Goal: Information Seeking & Learning: Find specific page/section

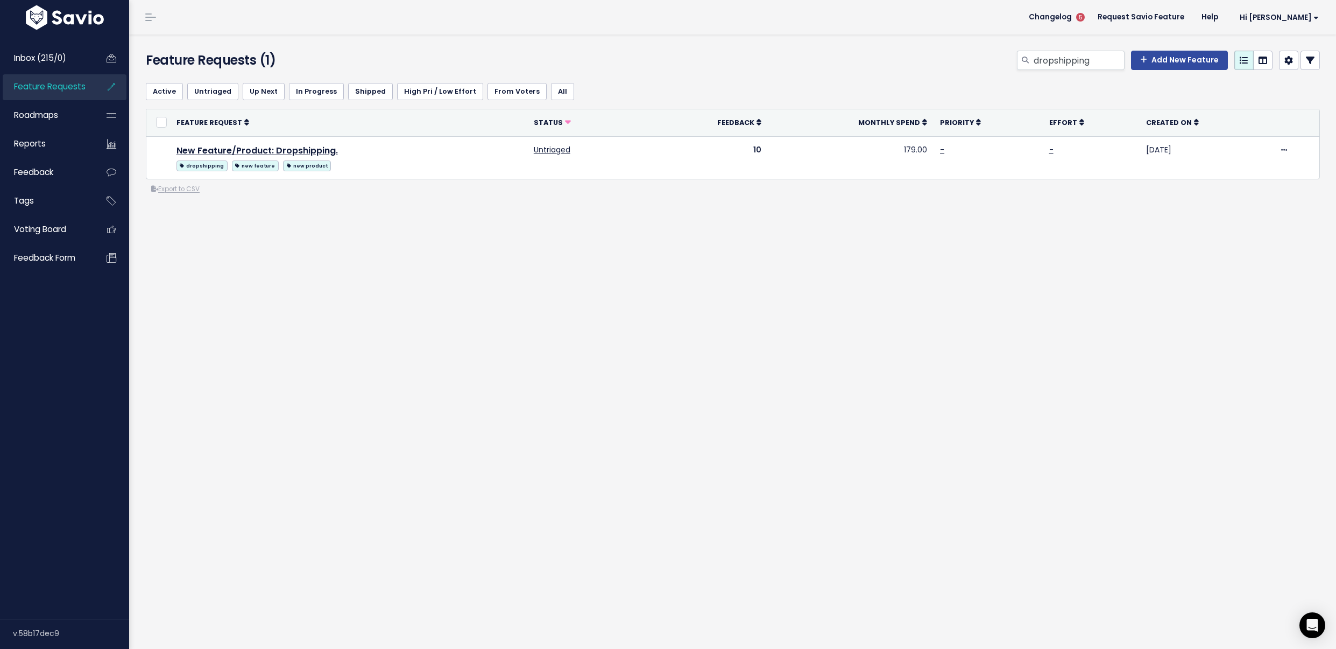
click at [69, 93] on link "Feature Requests" at bounding box center [46, 86] width 87 height 25
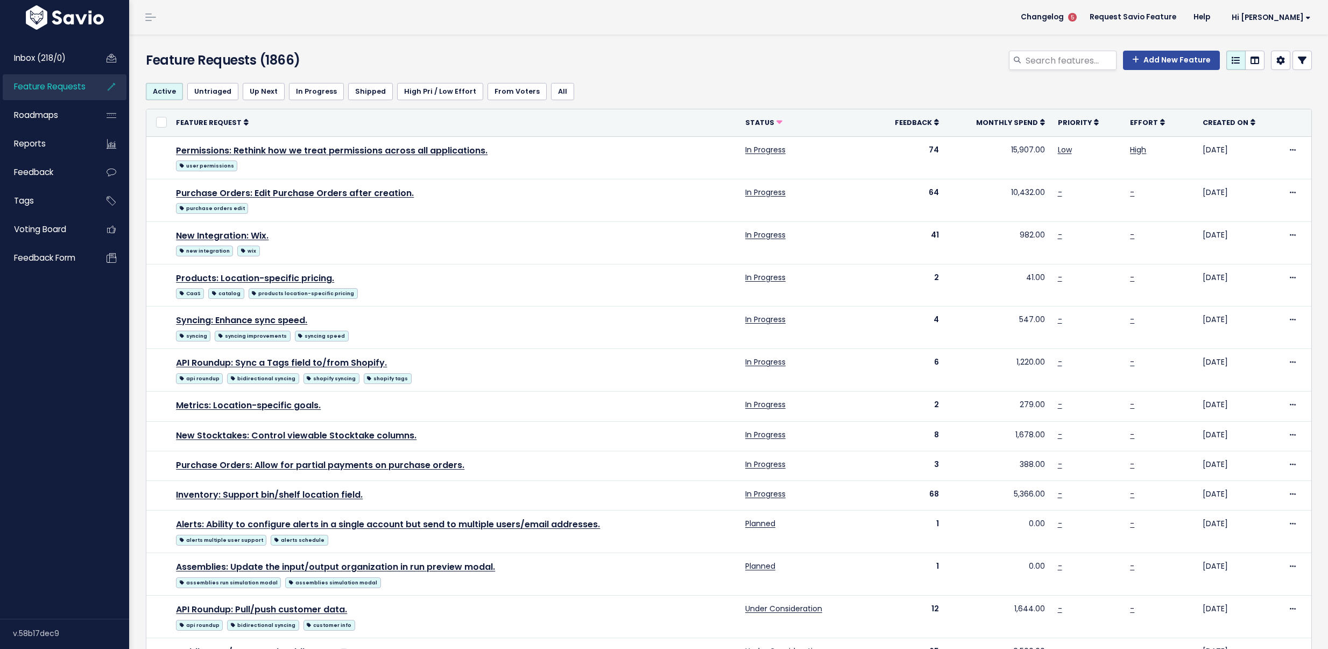
click at [1036, 71] on div "Add New Feature" at bounding box center [926, 63] width 789 height 24
click at [1037, 67] on input "search" at bounding box center [1071, 60] width 92 height 19
drag, startPoint x: 1085, startPoint y: 59, endPoint x: 1012, endPoint y: 59, distance: 72.1
click at [1012, 59] on div "reamining" at bounding box center [1063, 60] width 108 height 19
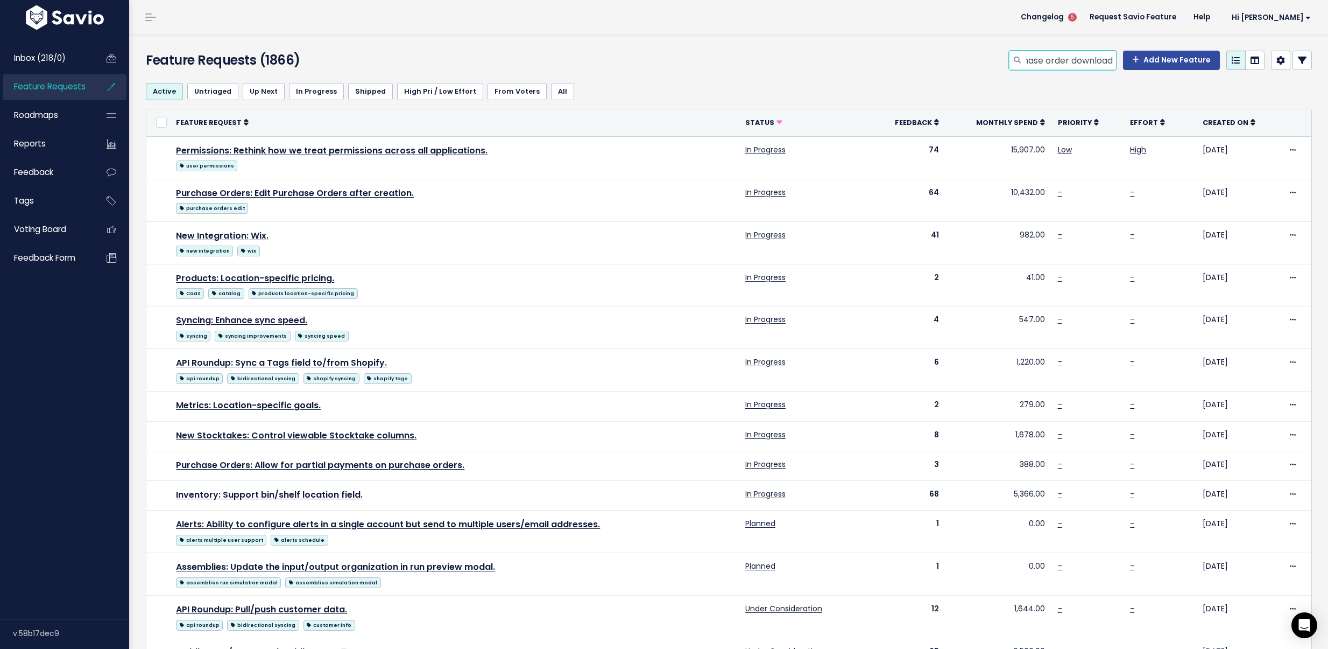
type input "Purchase order download"
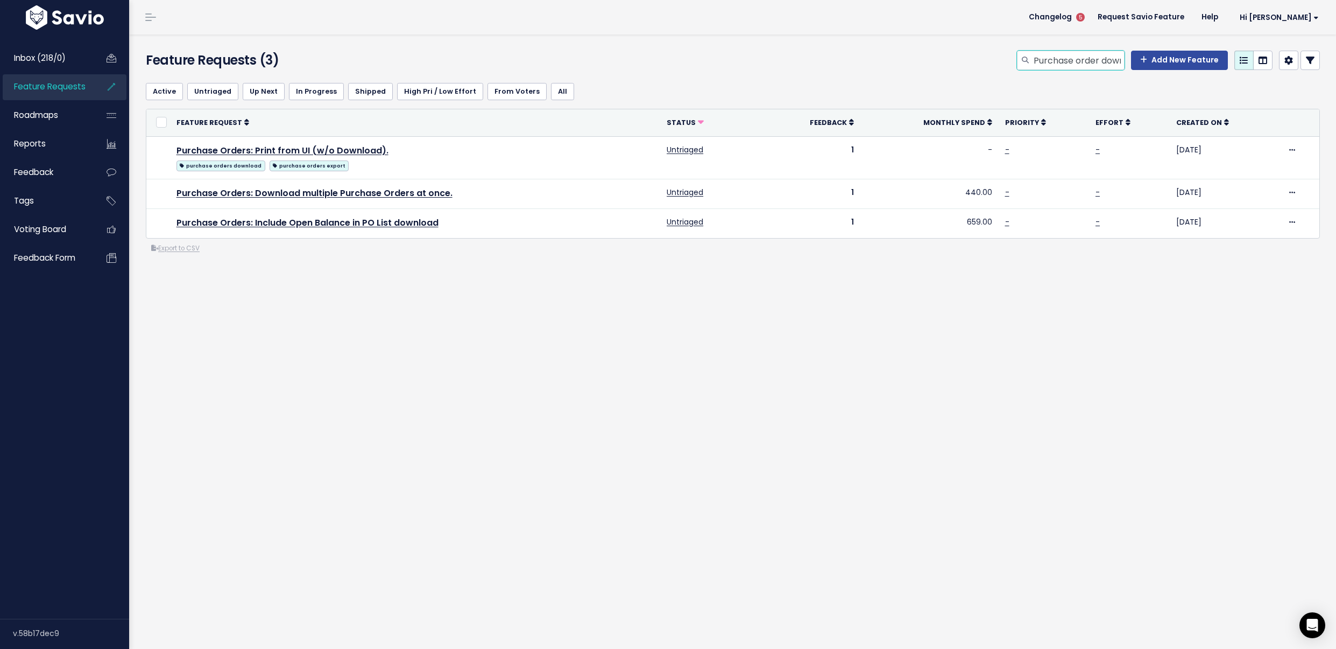
click at [1038, 64] on input "Purchase order download" at bounding box center [1079, 60] width 92 height 19
click at [1038, 65] on input "Purchase order download" at bounding box center [1079, 60] width 92 height 19
type input "internal transfer download"
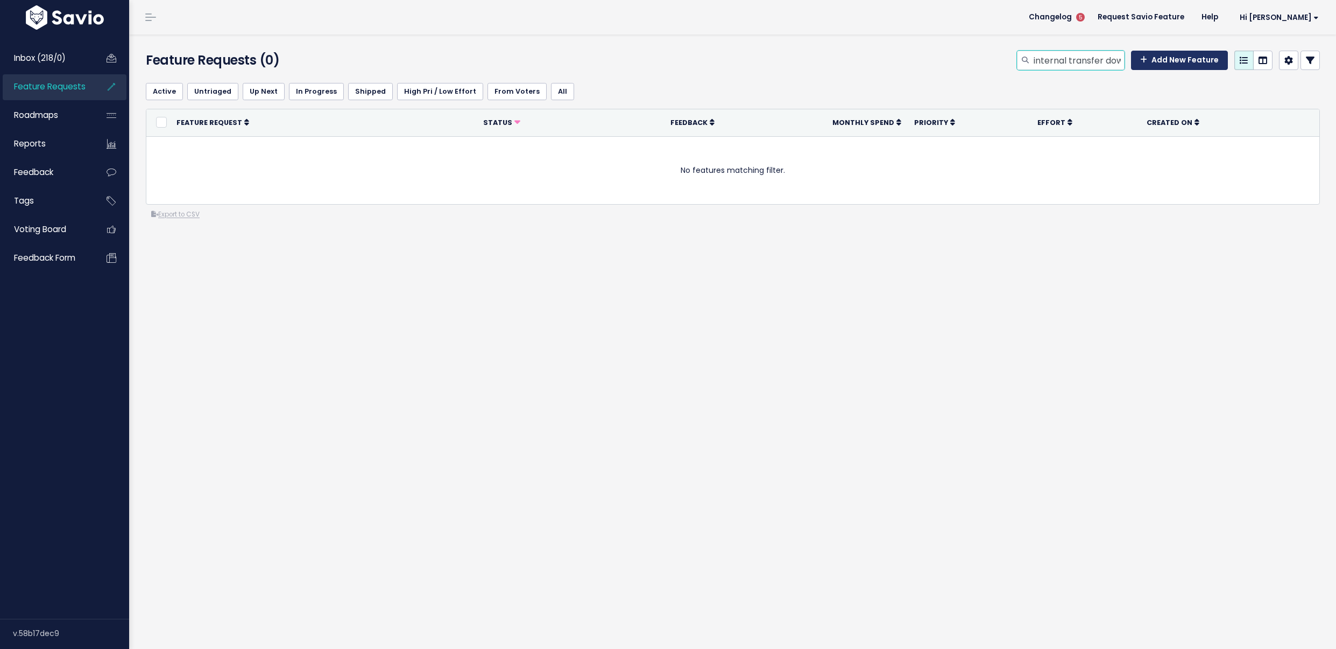
scroll to position [0, 27]
drag, startPoint x: 1099, startPoint y: 61, endPoint x: 1139, endPoint y: 62, distance: 40.9
click at [1139, 62] on div "internal transfer download Add New Feature" at bounding box center [1168, 60] width 303 height 19
type input "internal transfer download"
click at [1049, 67] on input "internal transfer download" at bounding box center [1079, 60] width 92 height 19
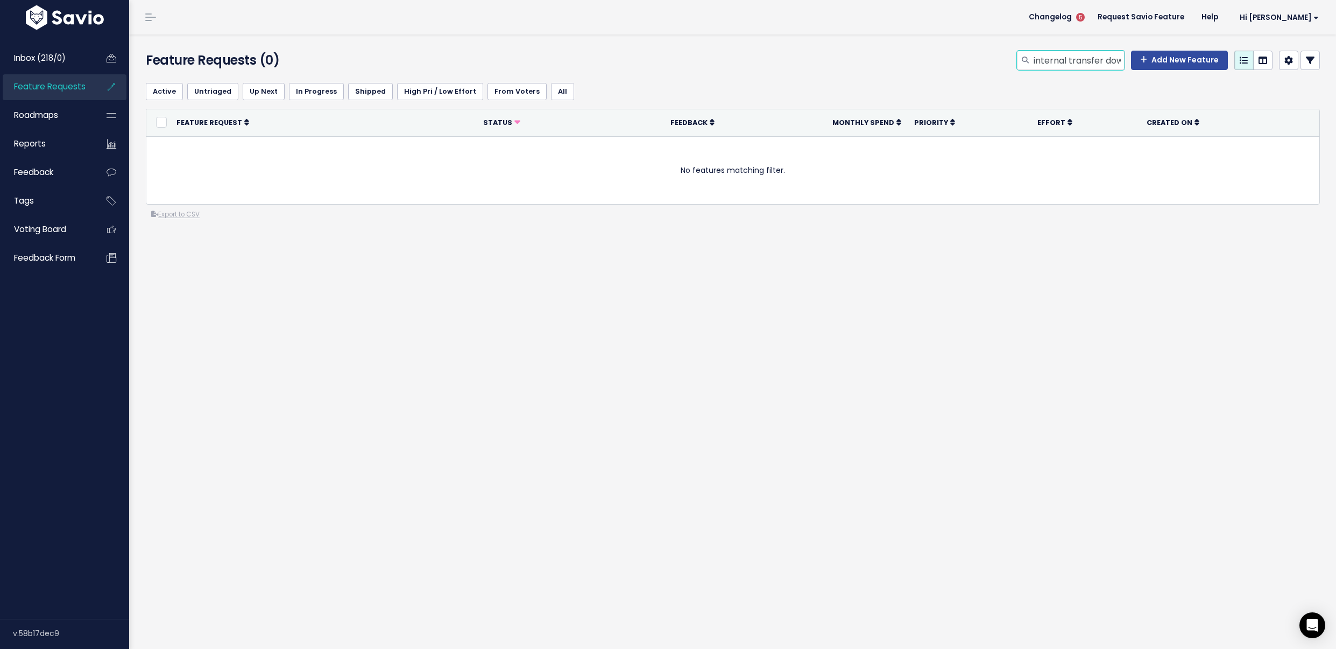
click at [1049, 67] on input "internal transfer download" at bounding box center [1079, 60] width 92 height 19
type input "open"
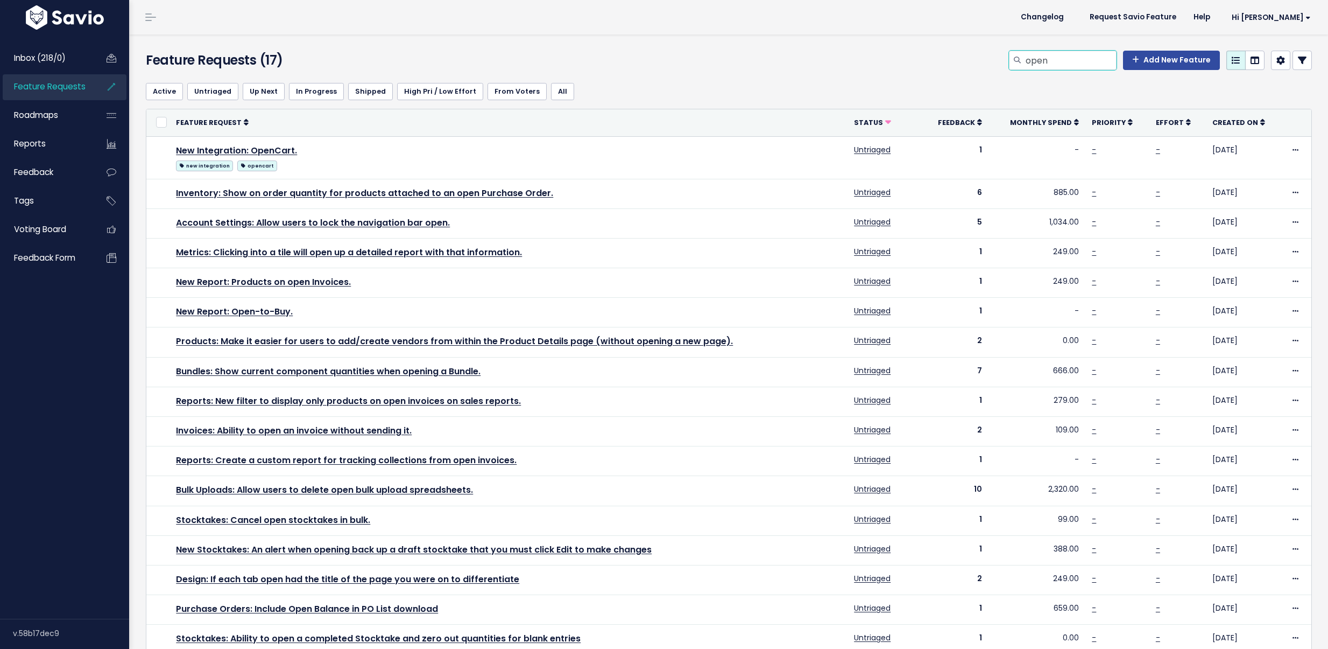
click at [1053, 64] on input "open" at bounding box center [1071, 60] width 92 height 19
type input "purchase order open"
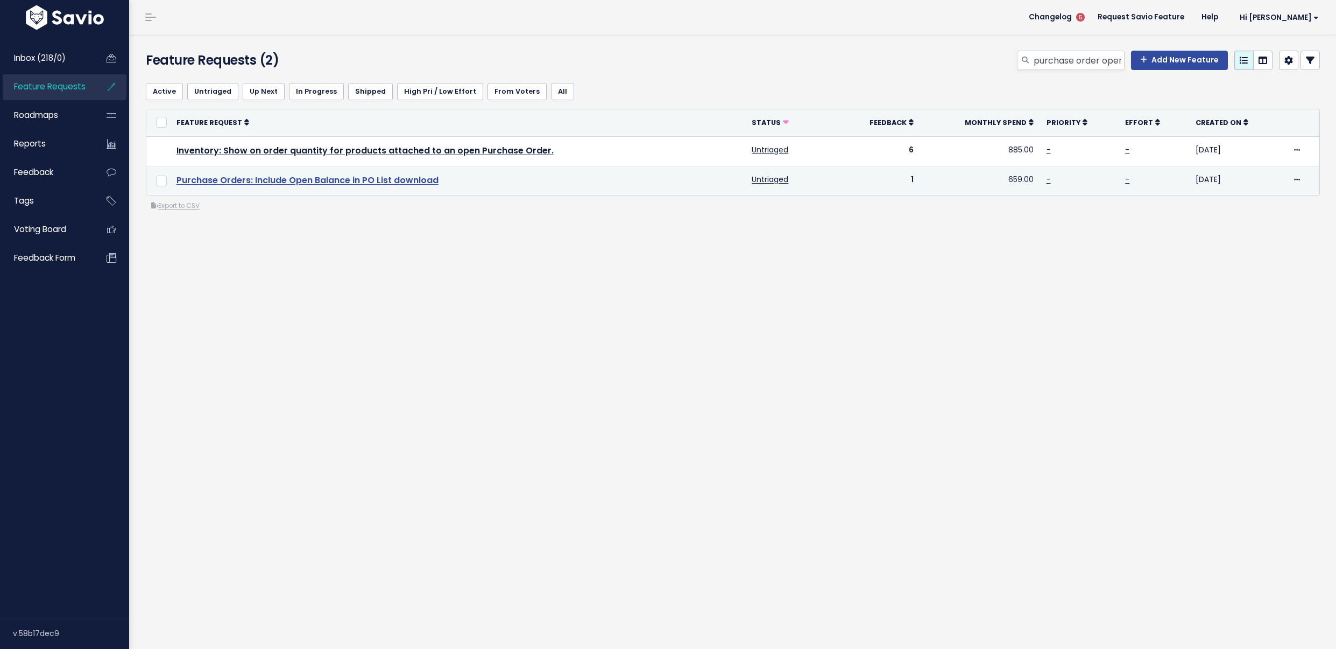
click at [394, 182] on link "Purchase Orders: Include Open Balance in PO List download" at bounding box center [308, 180] width 262 height 12
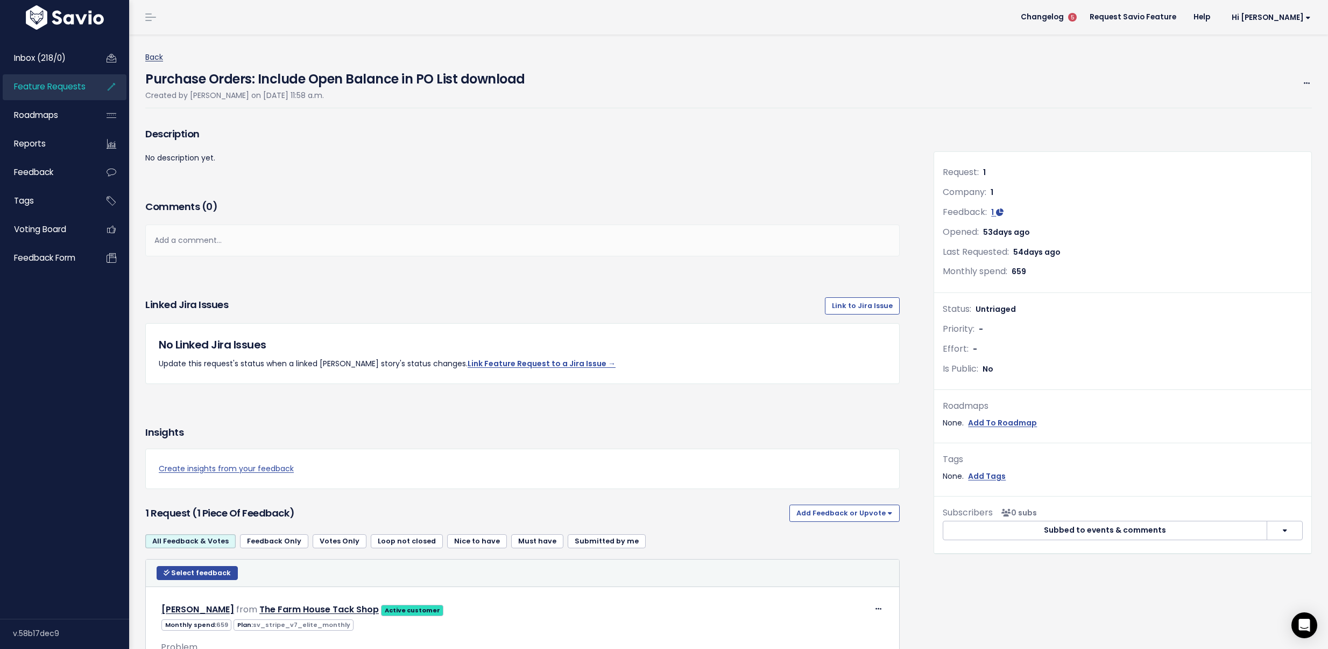
click at [158, 52] on link "Back" at bounding box center [154, 57] width 18 height 11
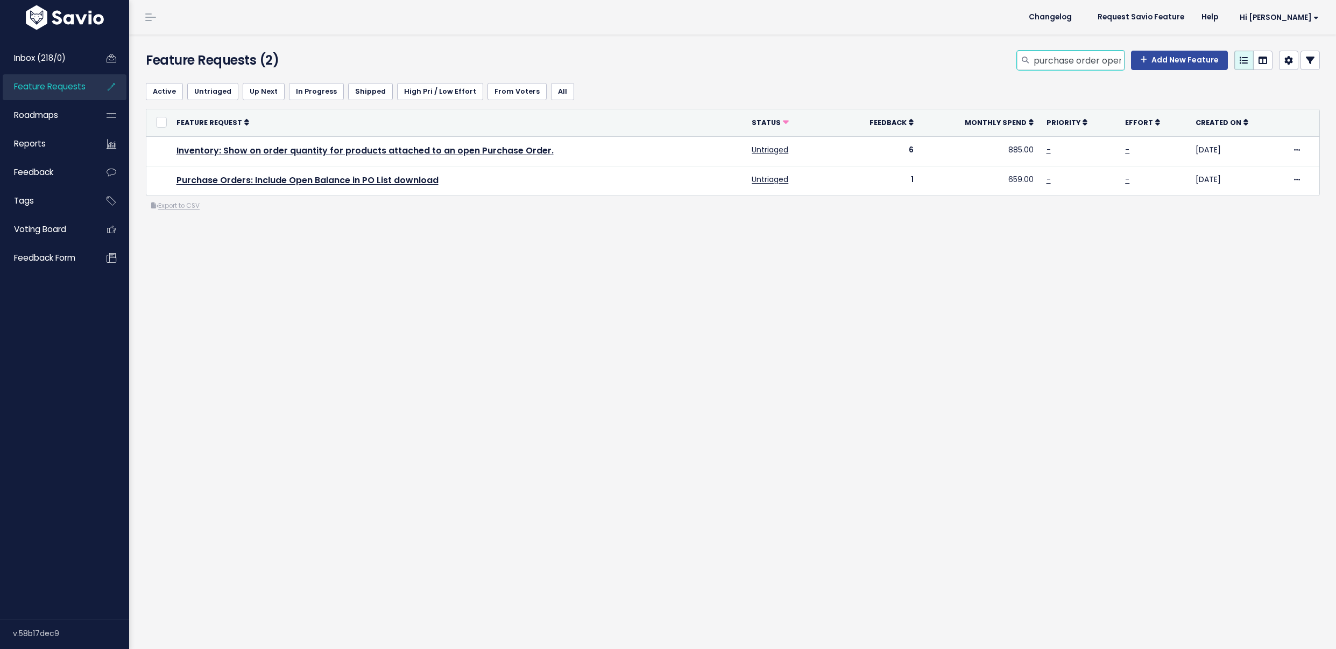
click at [1078, 66] on input "purchase order open" at bounding box center [1079, 60] width 92 height 19
type input "PO list download"
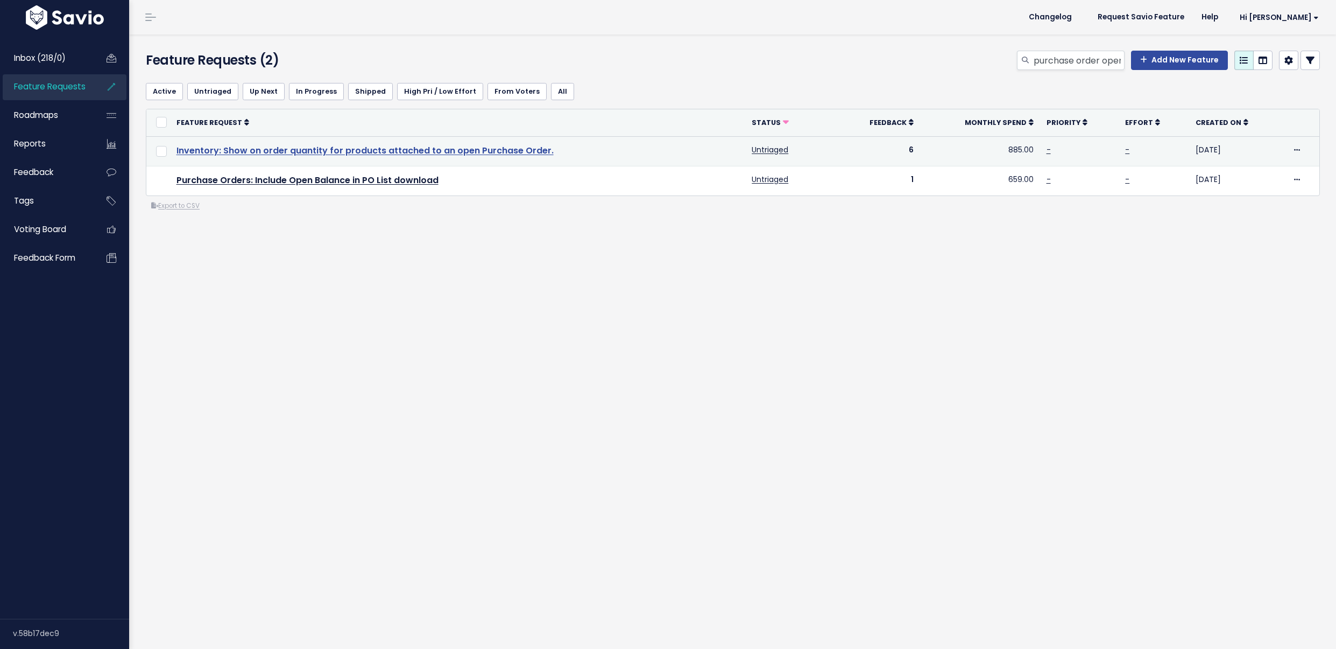
click at [414, 151] on link "Inventory: Show on order quantity for products attached to an open Purchase Ord…" at bounding box center [365, 150] width 377 height 12
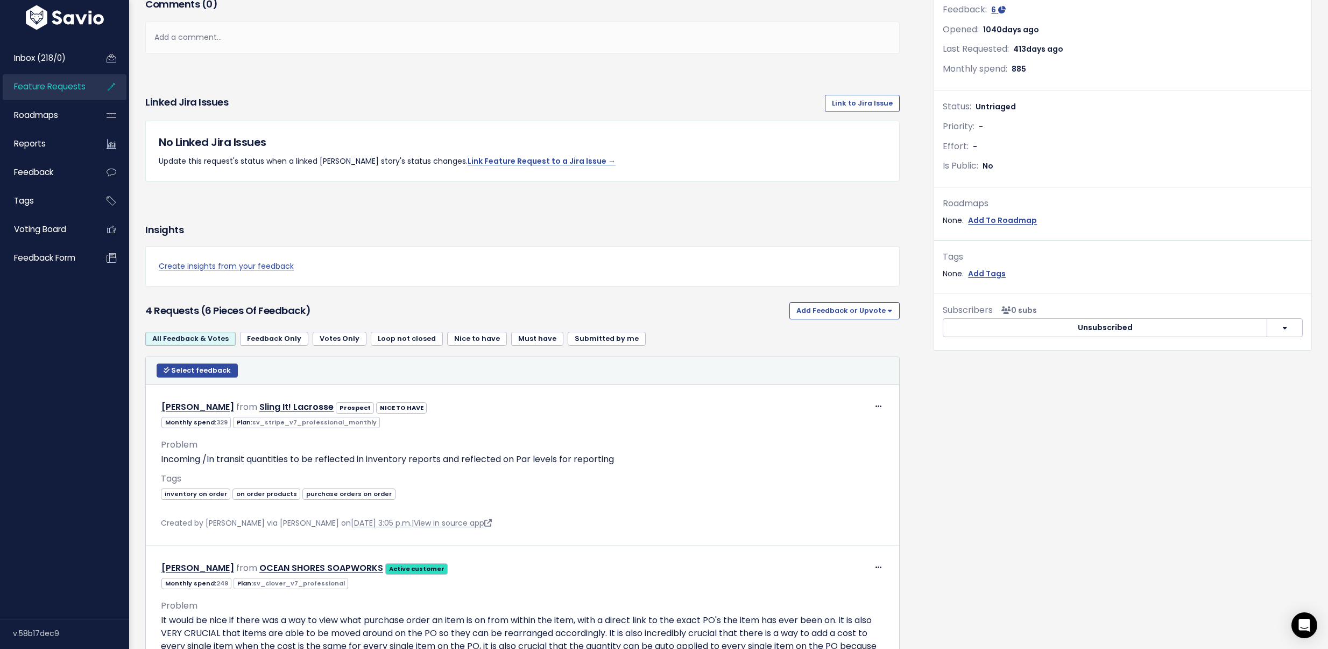
scroll to position [29, 0]
